Goal: Check status: Check status

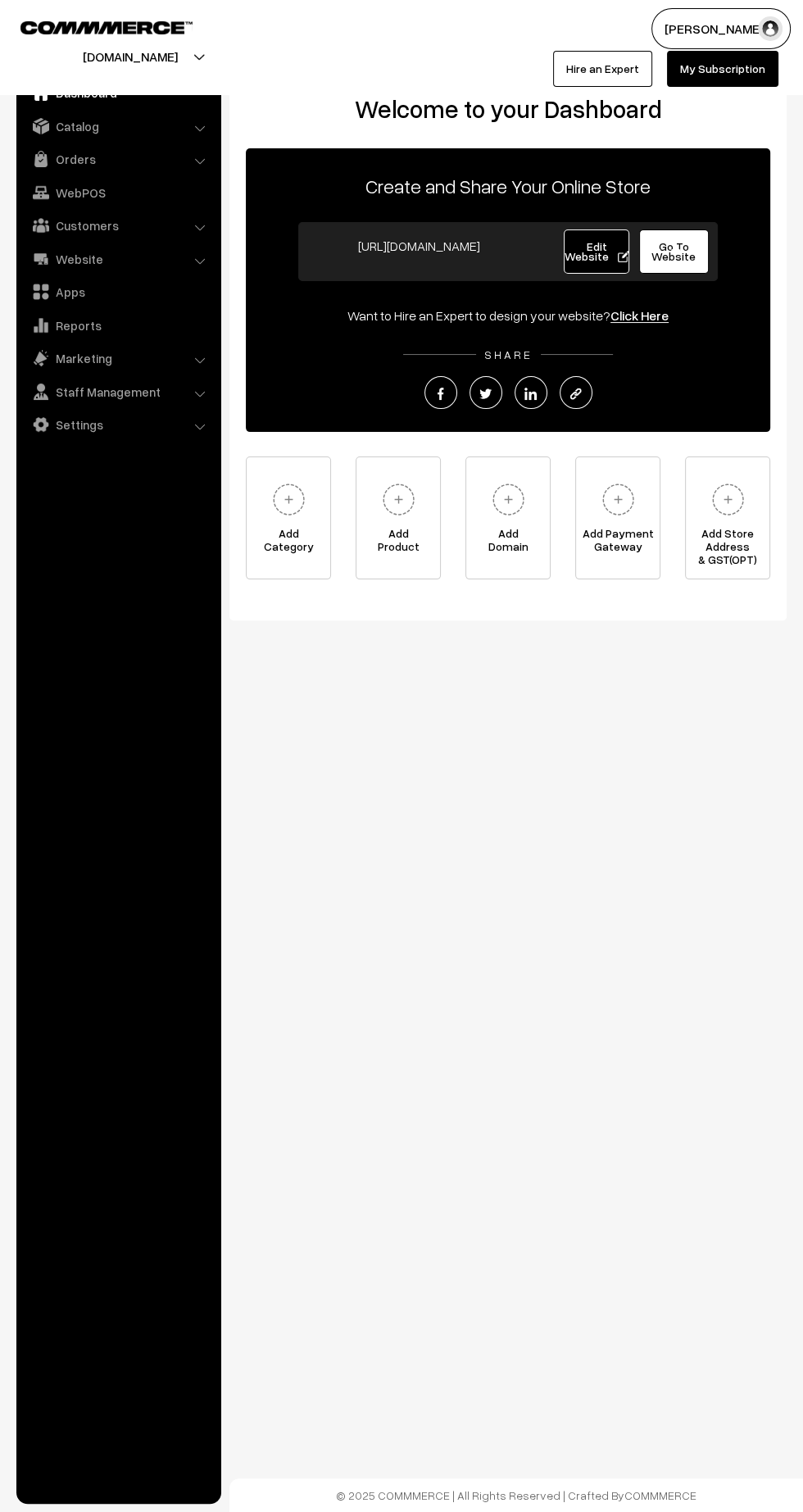
click at [86, 166] on link "Orders" at bounding box center [118, 159] width 195 height 29
click at [71, 180] on link "Orders" at bounding box center [135, 183] width 163 height 17
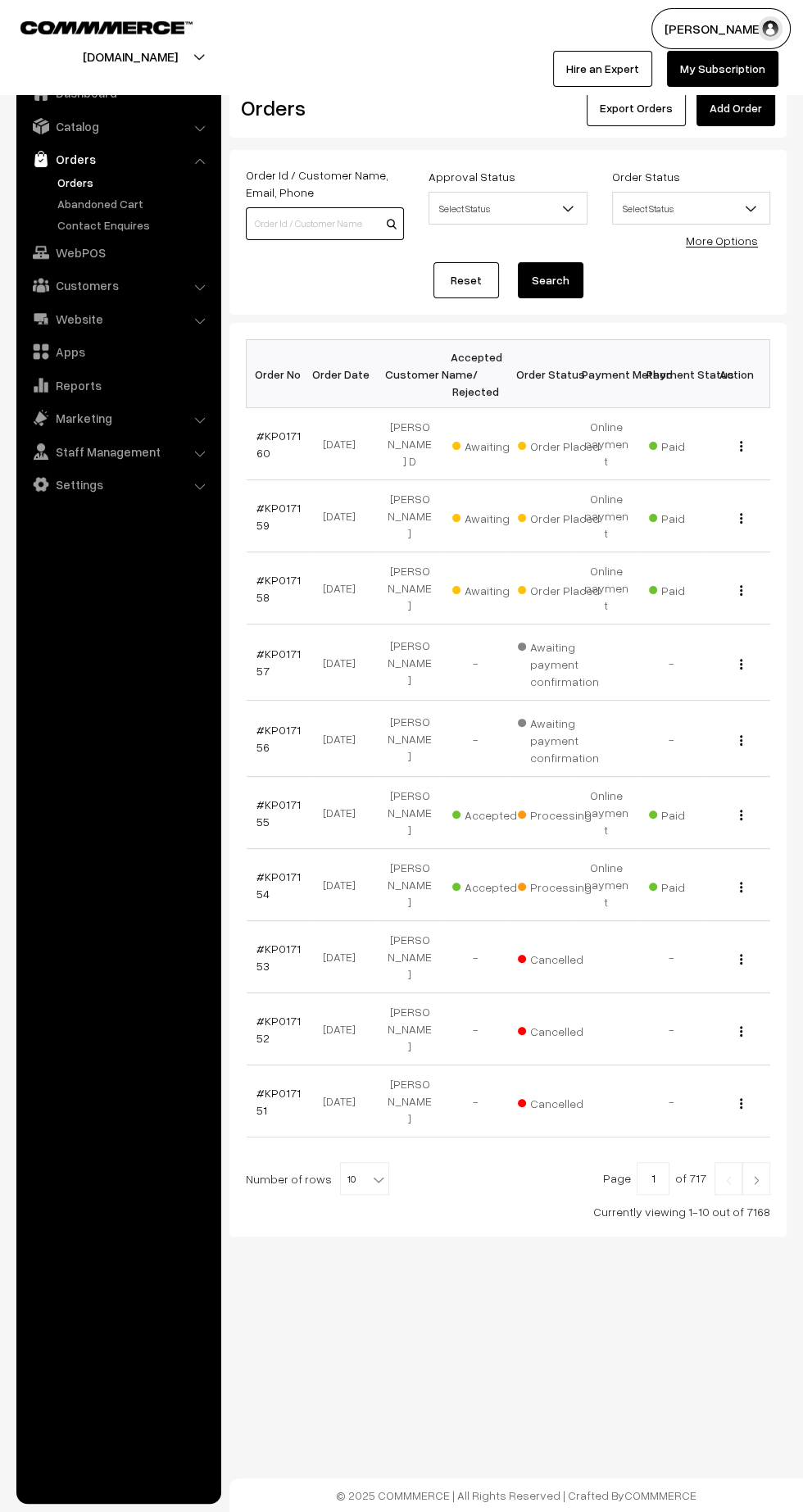
click at [304, 223] on input at bounding box center [324, 224] width 158 height 33
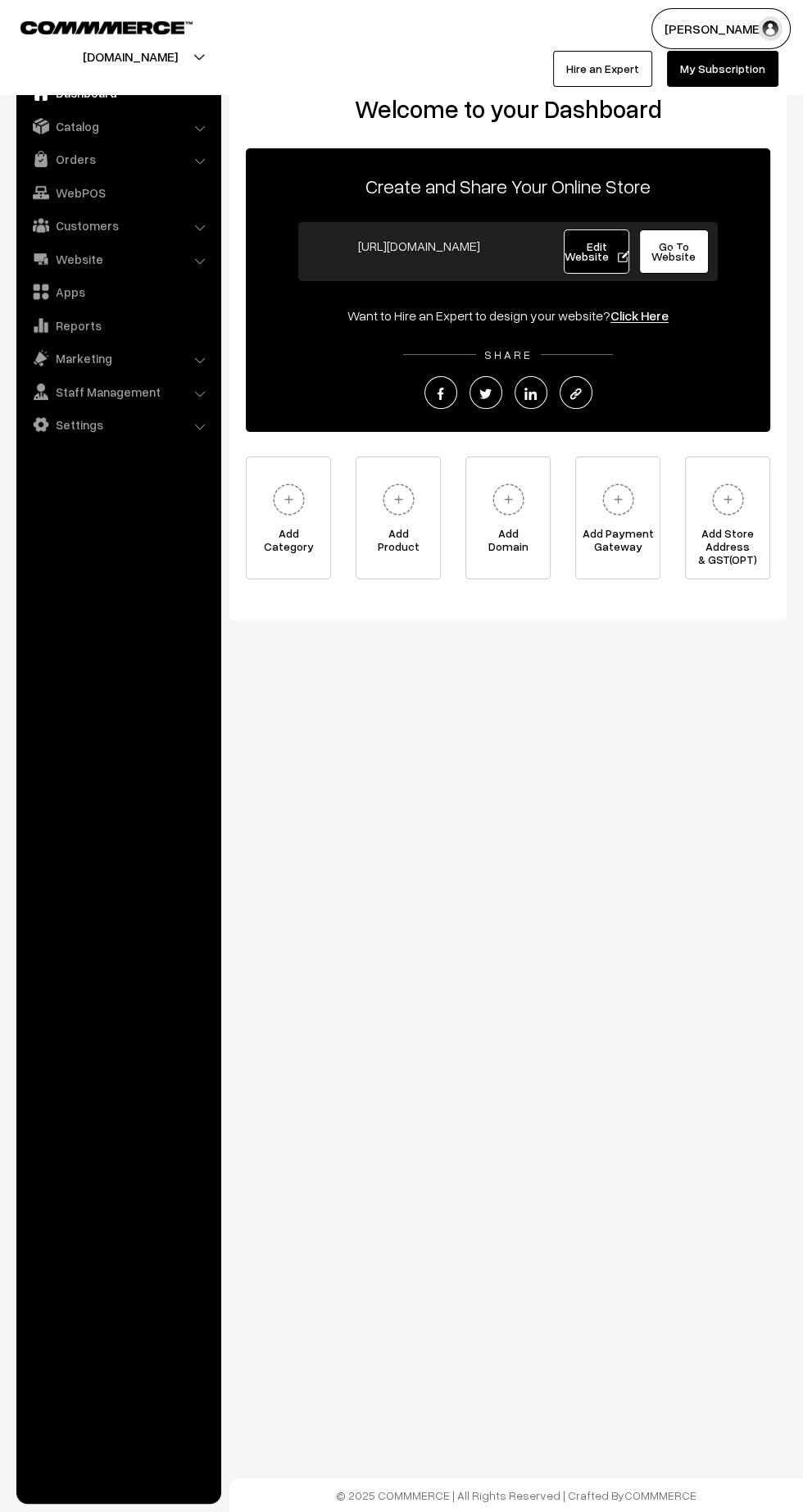
click at [85, 172] on link "Orders" at bounding box center [118, 159] width 195 height 29
click at [76, 181] on link "Orders" at bounding box center [135, 183] width 163 height 17
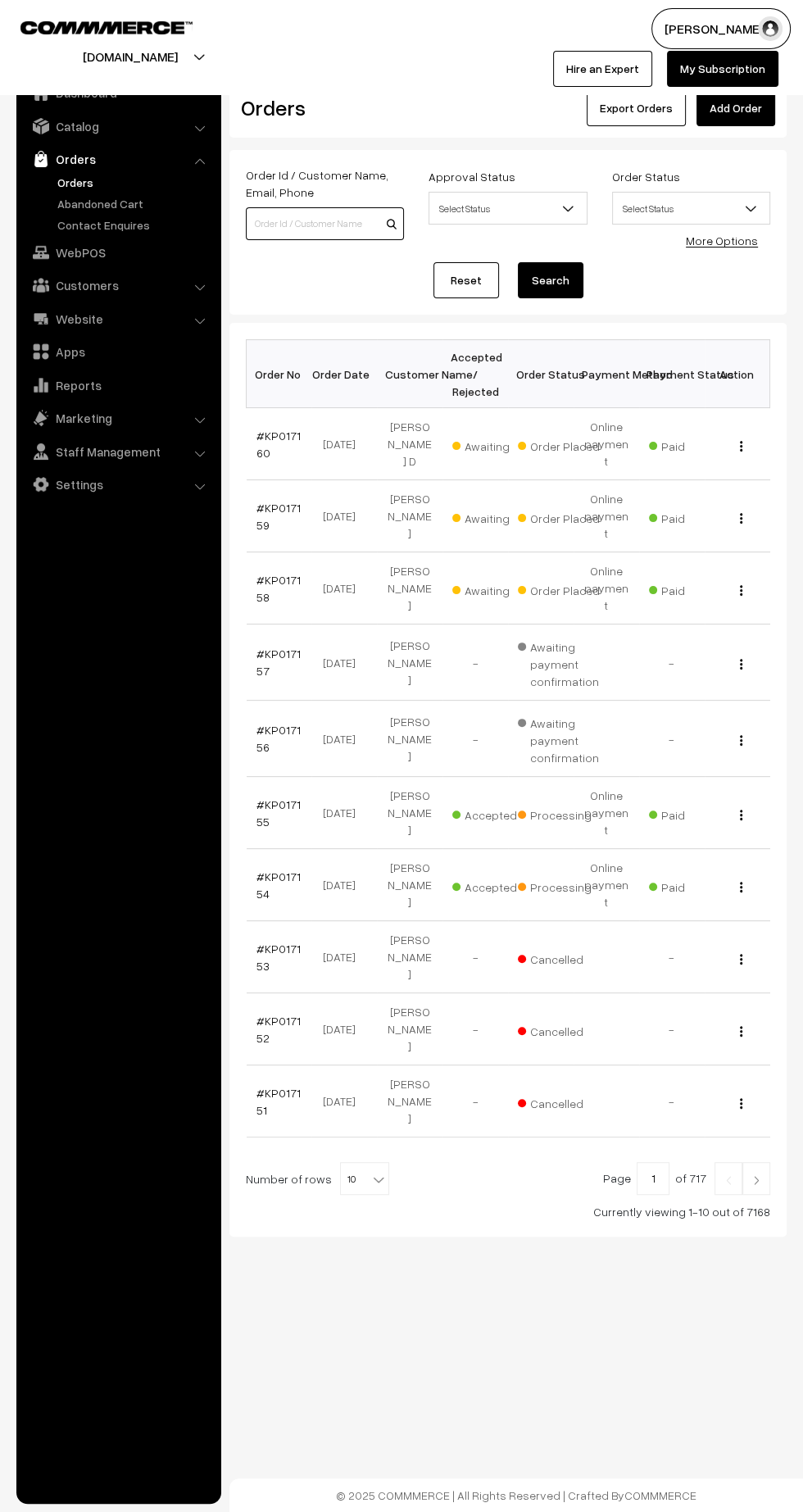
click at [288, 223] on input at bounding box center [324, 224] width 158 height 33
